Goal: Register for event/course

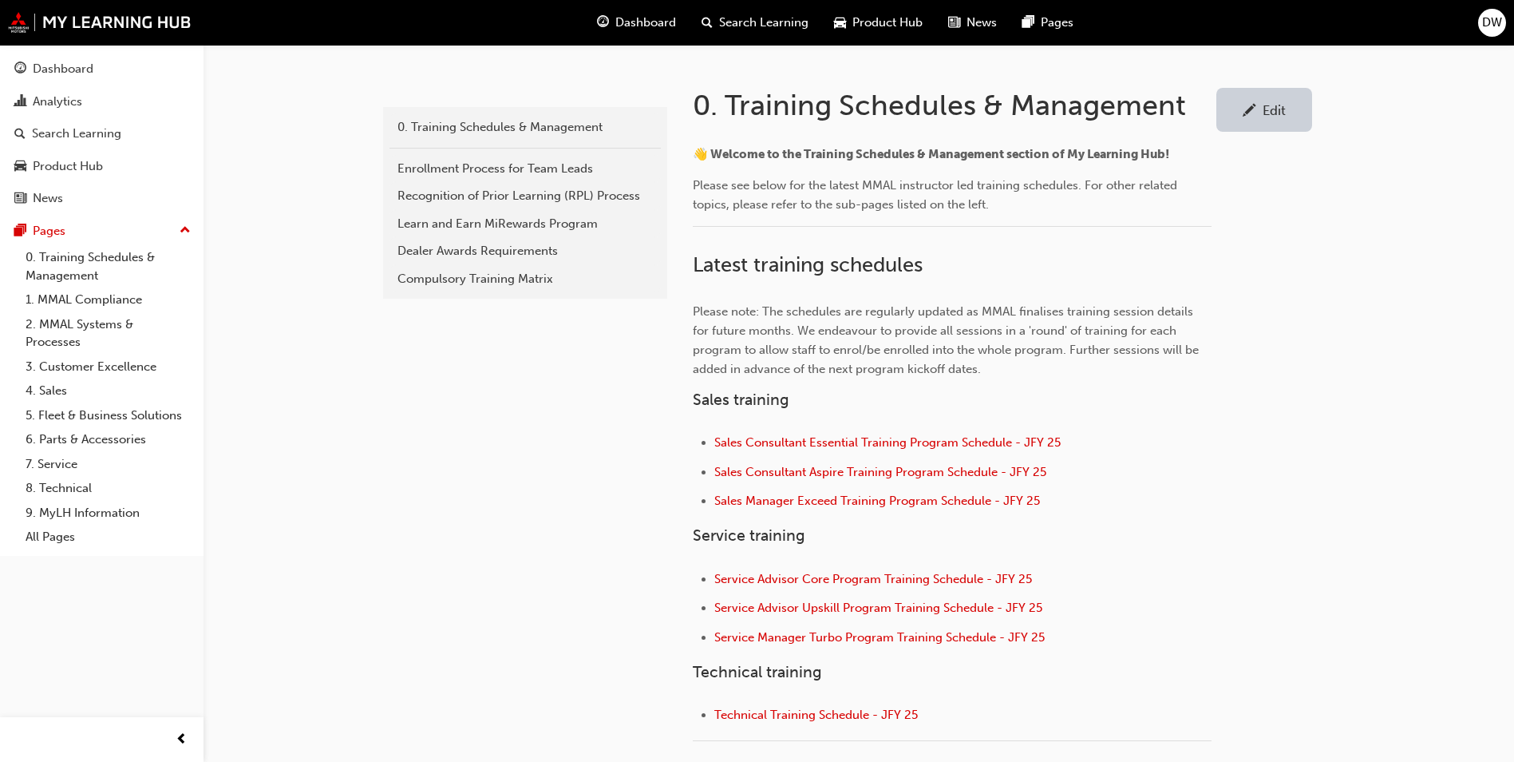
scroll to position [399, 0]
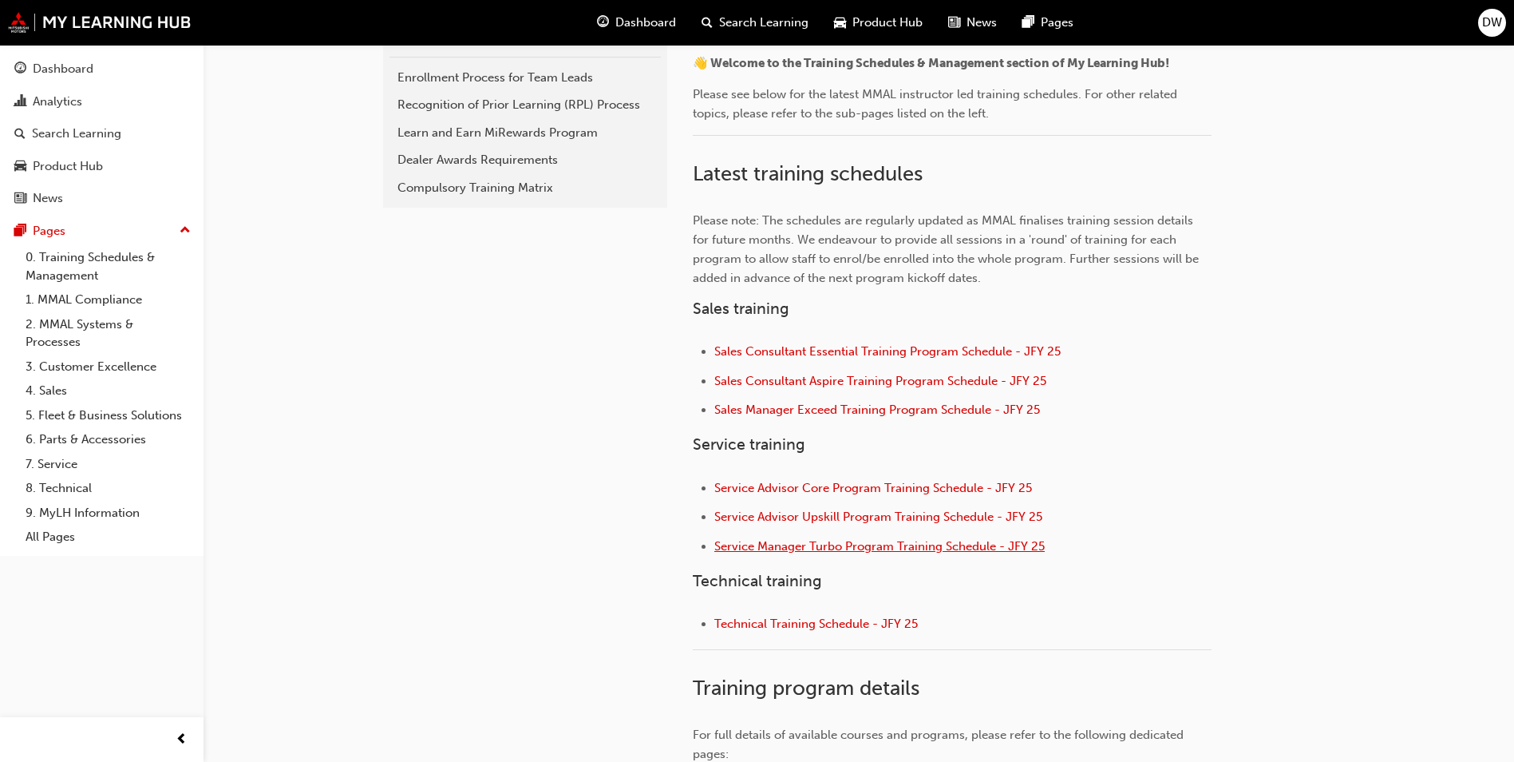
click at [859, 547] on span "Service Manager Turbo Program Training Schedule - JFY 25" at bounding box center [879, 546] width 330 height 14
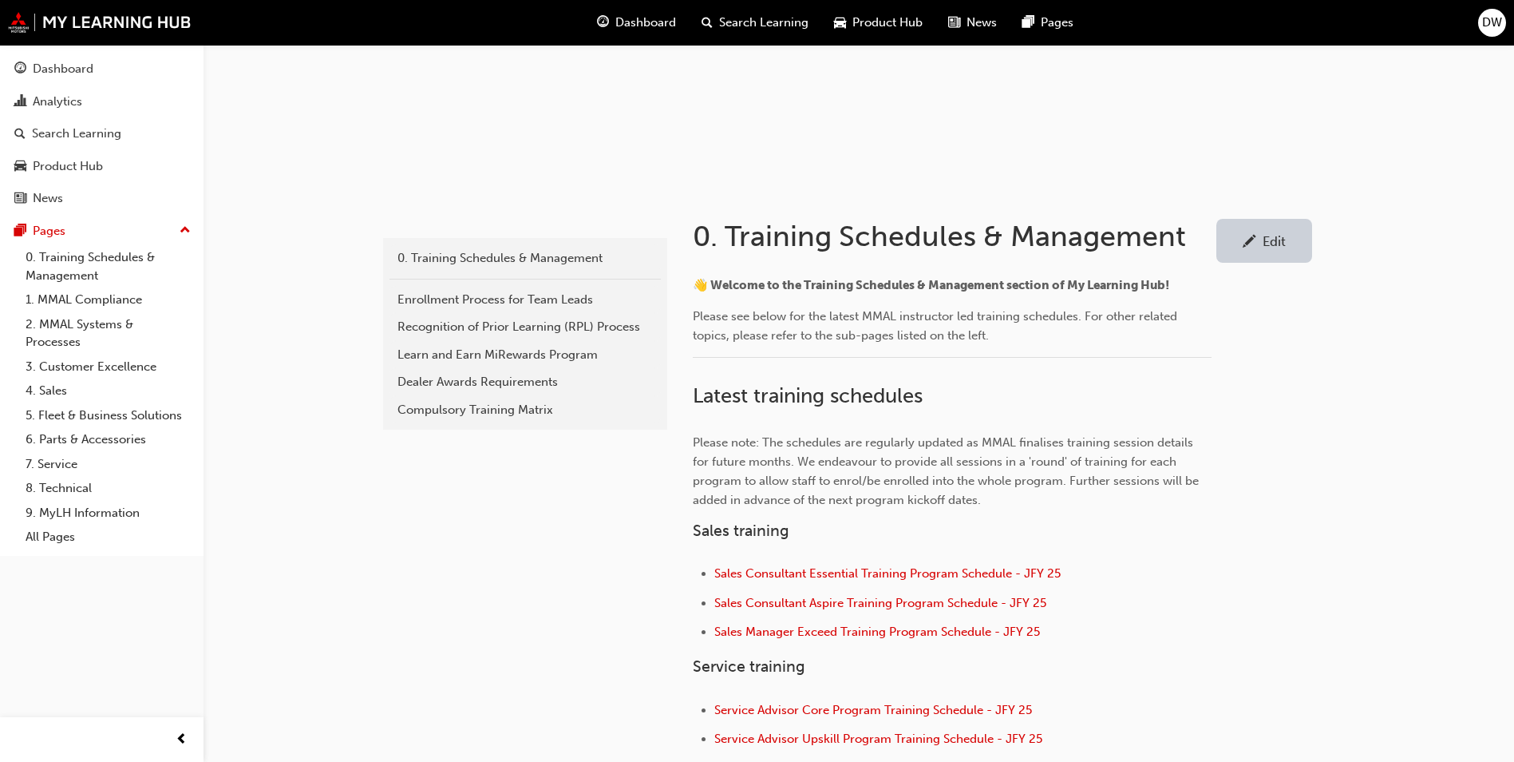
scroll to position [319, 0]
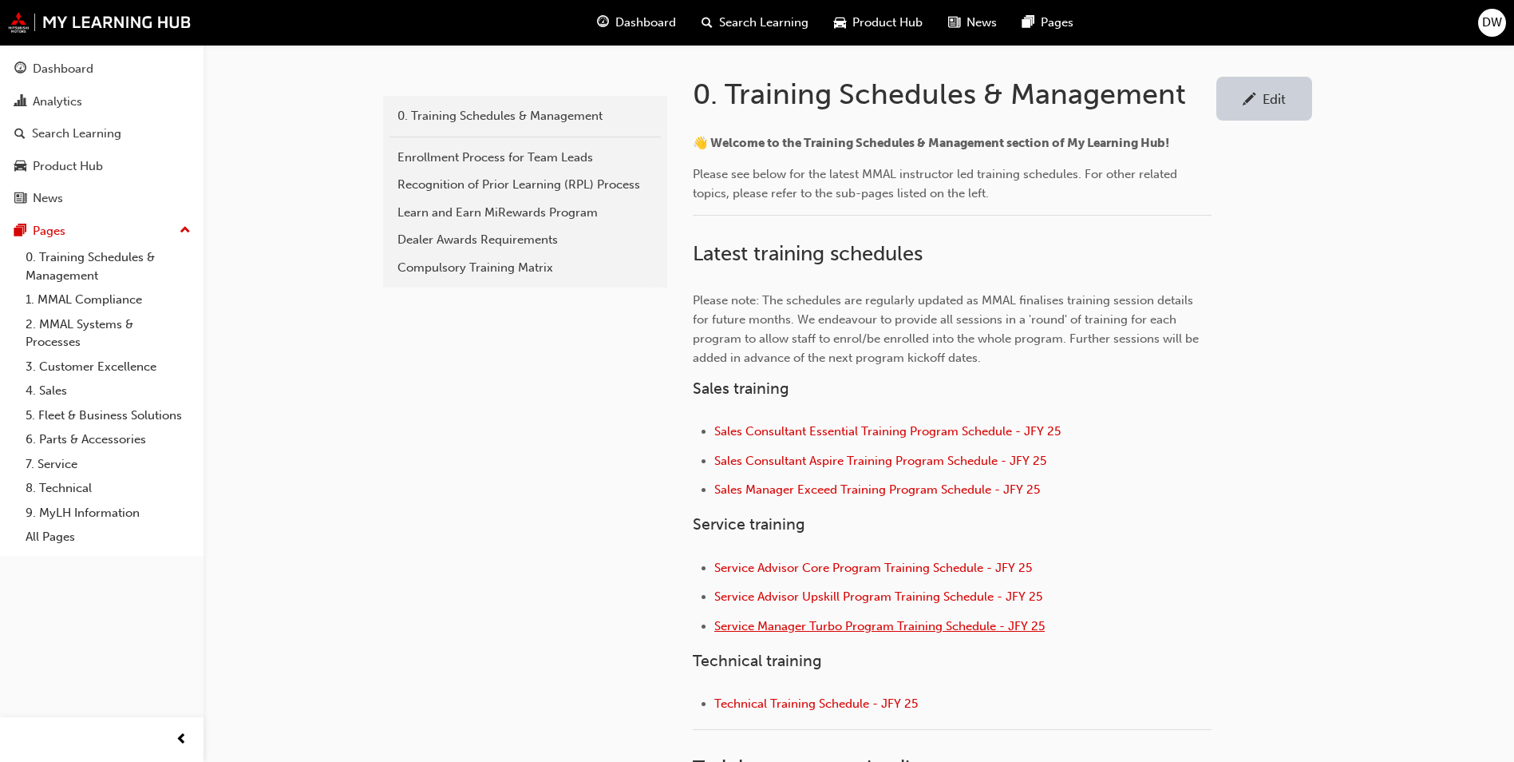
click at [947, 626] on span "Service Manager Turbo Program Training Schedule - JFY 25" at bounding box center [879, 626] width 330 height 14
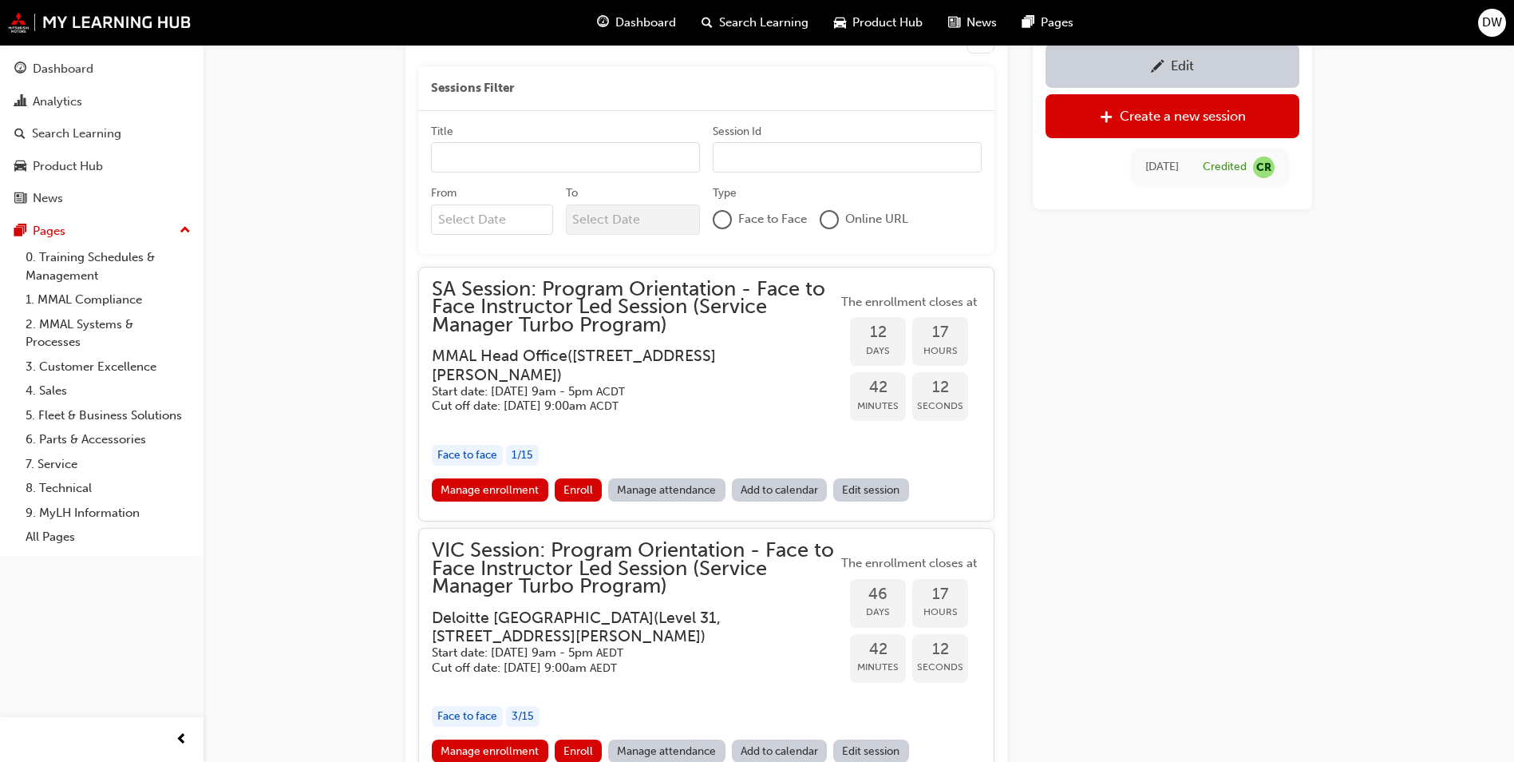
scroll to position [1436, 0]
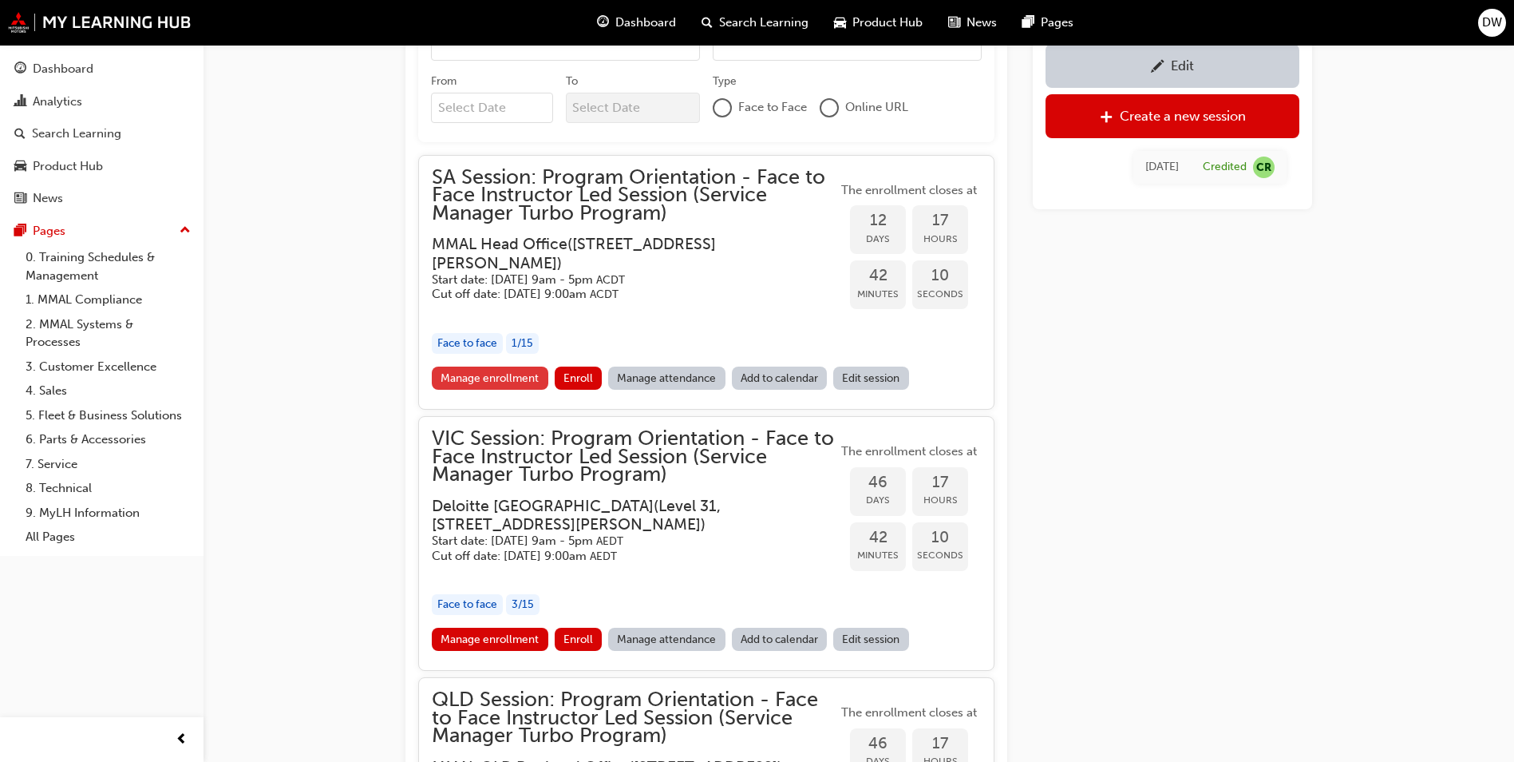
click at [518, 378] on link "Manage enrollment" at bounding box center [490, 377] width 117 height 23
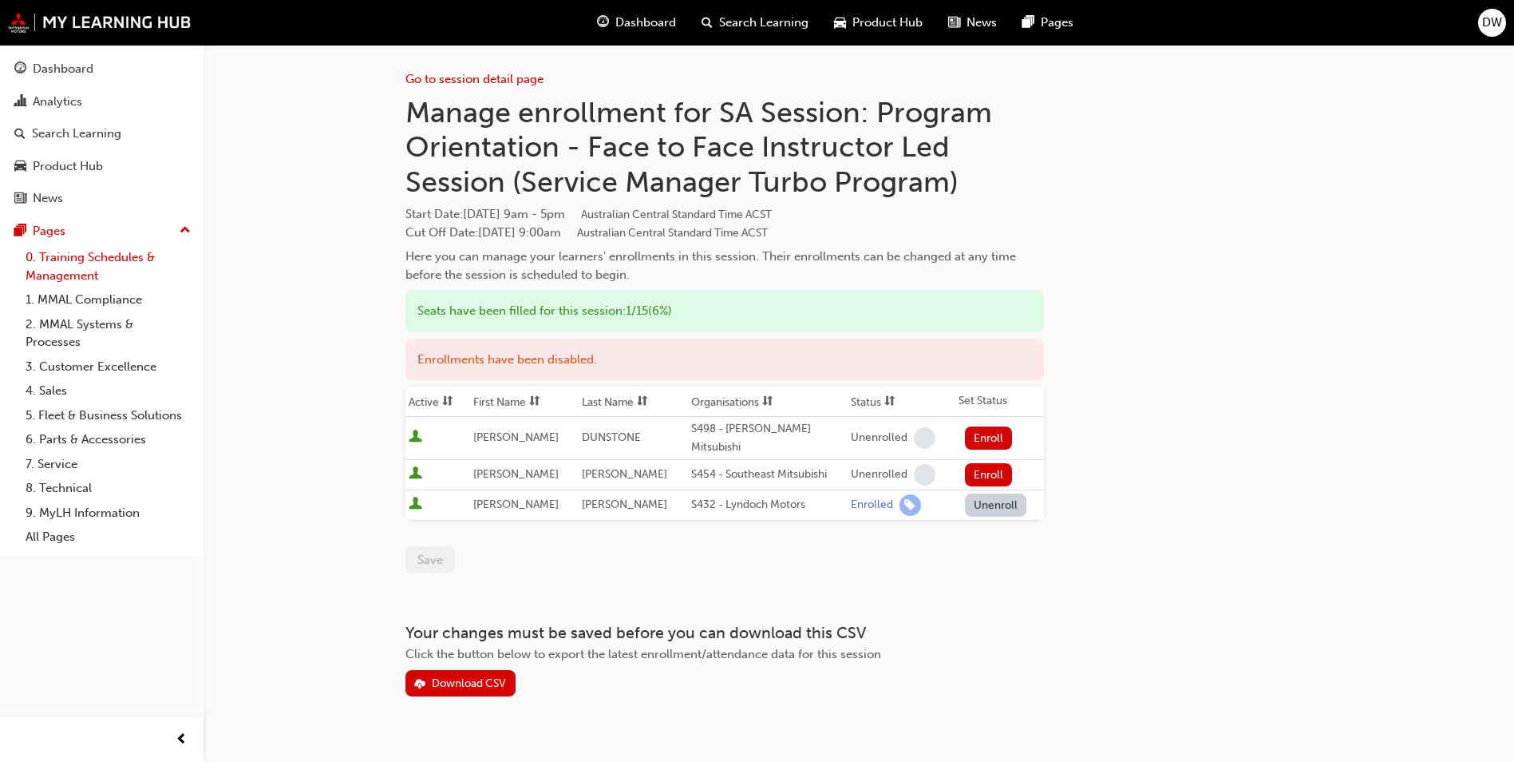
click at [110, 252] on link "0. Training Schedules & Management" at bounding box center [108, 266] width 178 height 42
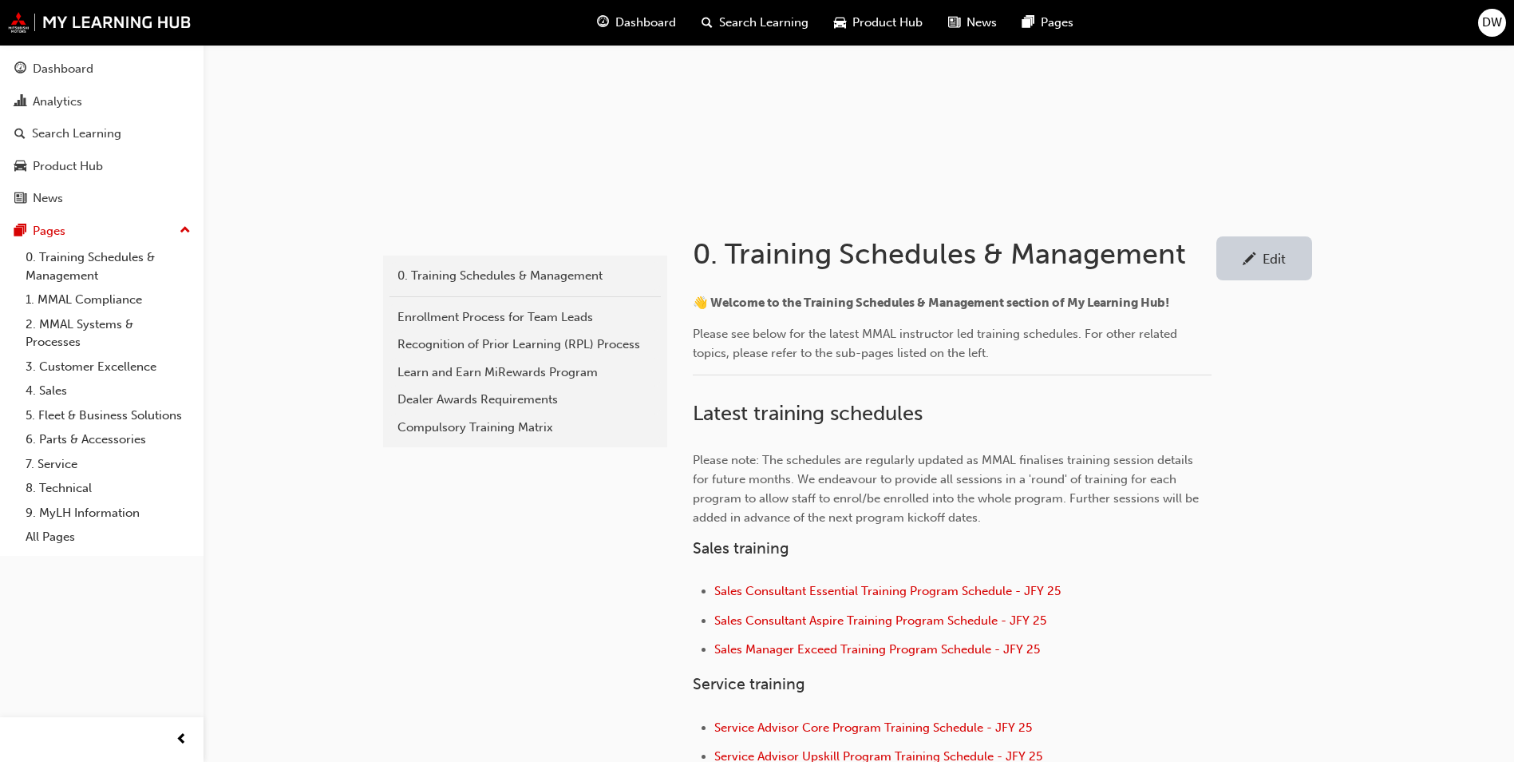
scroll to position [399, 0]
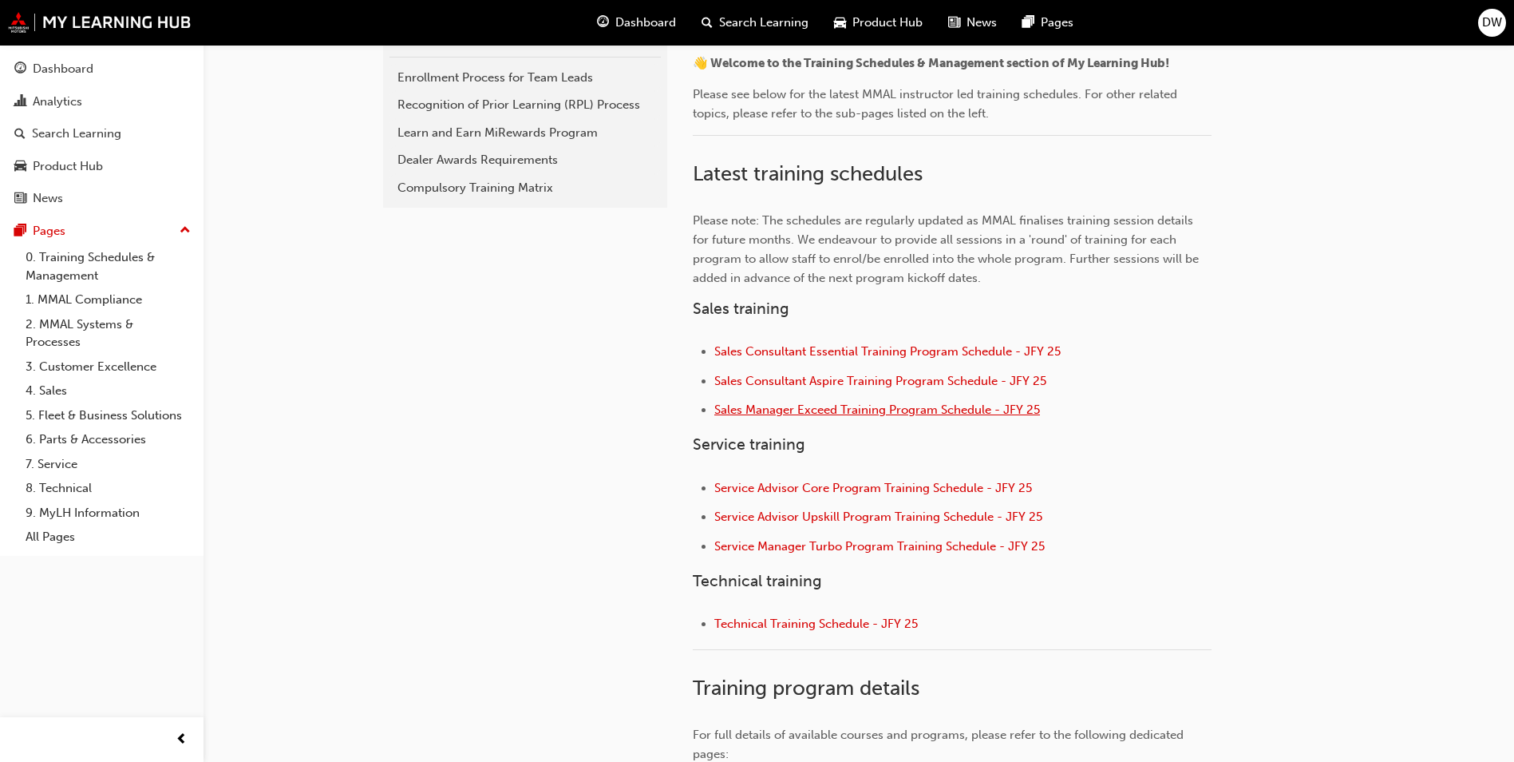
click at [868, 410] on span "Sales Manager Exceed Training Program Schedule - JFY 25" at bounding box center [877, 409] width 326 height 14
